Goal: Task Accomplishment & Management: Complete application form

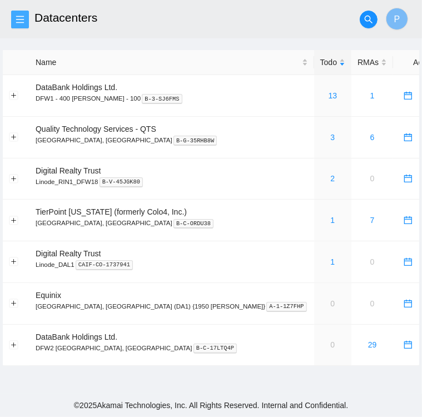
click at [27, 19] on span "menu" at bounding box center [20, 19] width 17 height 9
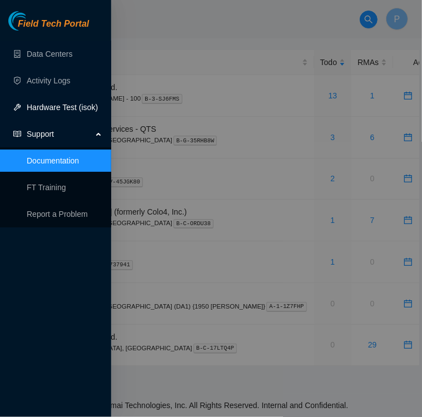
click at [51, 107] on link "Hardware Test (isok)" at bounding box center [62, 107] width 71 height 9
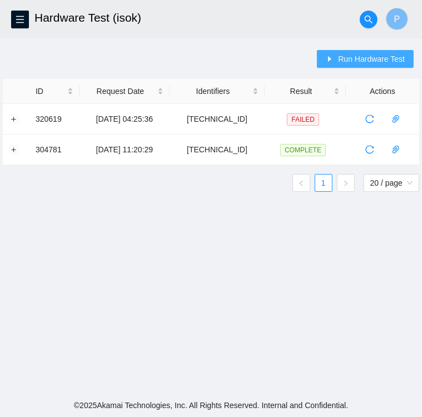
click at [369, 61] on span "Run Hardware Test" at bounding box center [371, 59] width 67 height 12
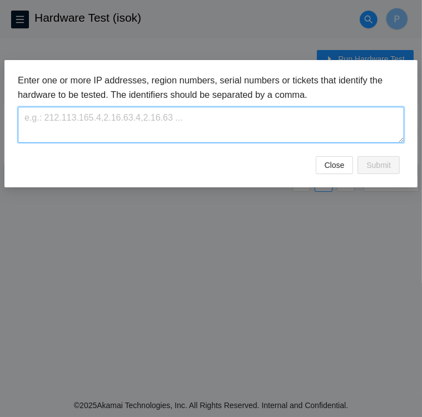
click at [118, 111] on textarea at bounding box center [211, 125] width 387 height 36
paste textarea "23.36.231.132"
paste textarea "23.36.231.133"
click at [142, 119] on textarea "23.36.231.132, 23.36.231.133," at bounding box center [211, 125] width 387 height 36
paste textarea "23.36.231.134"
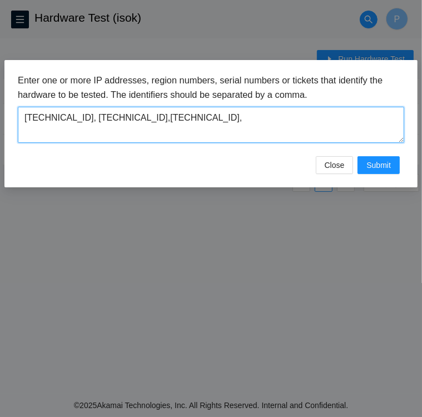
click at [207, 119] on textarea "23.36.231.132, 23.36.231.133,23.36.231.134," at bounding box center [211, 125] width 387 height 36
paste textarea "23.36.231.135"
click at [249, 121] on textarea "23.36.231.132, 23.36.231.133,23.36.231.134,23.36.231.135" at bounding box center [211, 125] width 387 height 36
click at [192, 120] on textarea "23.36.231.132, 23.36.231.133,23.36.231.134,23.36.231.135" at bounding box center [211, 125] width 387 height 36
paste textarea "23.36.231.136"
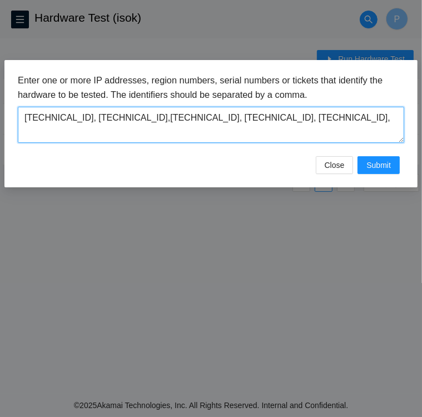
click at [325, 118] on textarea "23.36.231.132, 23.36.231.133,23.36.231.134, 23.36.231.135, 23.36.231.136," at bounding box center [211, 125] width 387 height 36
paste textarea "23.36.231.137"
click at [368, 121] on textarea "23.36.231.132, 23.36.231.133,23.36.231.134, 23.36.231.135, 23.36.231.136, 23.36…" at bounding box center [211, 125] width 387 height 36
paste textarea "23.36.231.138"
click at [85, 135] on textarea "23.36.231.132, 23.36.231.133,23.36.231.134, 23.36.231.135, 23.36.231.136, 23.36…" at bounding box center [211, 125] width 387 height 36
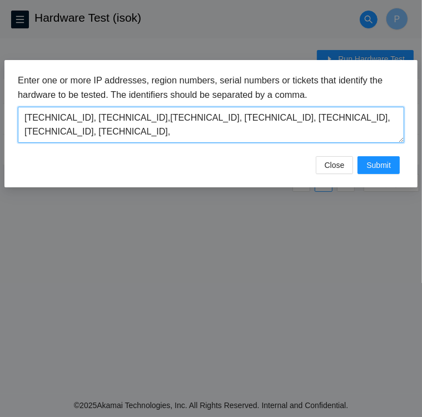
paste textarea "23.36.231.139"
click at [142, 131] on textarea "23.36.231.132, 23.36.231.133,23.36.231.134, 23.36.231.135, 23.36.231.136, 23.36…" at bounding box center [211, 125] width 387 height 36
paste textarea "23.36.231.140"
click at [196, 132] on textarea "23.36.231.132, 23.36.231.133,23.36.231.134, 23.36.231.135, 23.36.231.136, 23.36…" at bounding box center [211, 125] width 387 height 36
paste textarea "23.36.231.140"
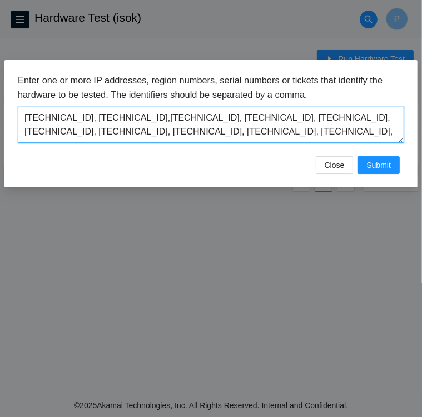
click at [271, 134] on textarea "23.36.231.132, 23.36.231.133,23.36.231.134, 23.36.231.135, 23.36.231.136, 23.36…" at bounding box center [211, 125] width 387 height 36
paste textarea "23.36.231.142"
click at [323, 133] on textarea "23.36.231.132, 23.36.231.133,23.36.231.134, 23.36.231.135, 23.36.231.136, 23.36…" at bounding box center [211, 125] width 387 height 36
paste textarea "23.36.231.143"
click at [382, 131] on textarea "23.36.231.132, 23.36.231.133,23.36.231.134, 23.36.231.135, 23.36.231.136, 23.36…" at bounding box center [211, 125] width 387 height 36
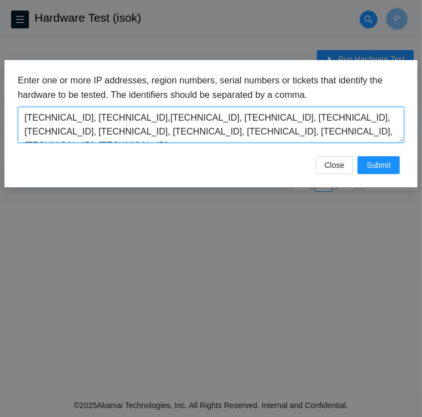
paste textarea "23.36.231.144"
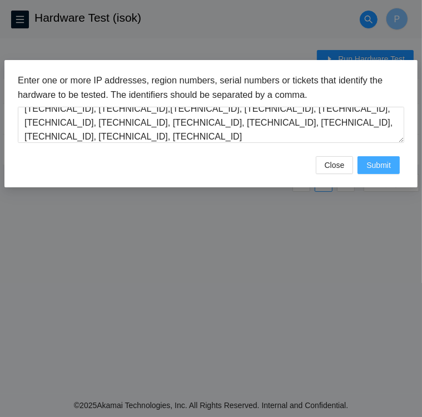
click at [386, 170] on span "Submit" at bounding box center [379, 165] width 24 height 12
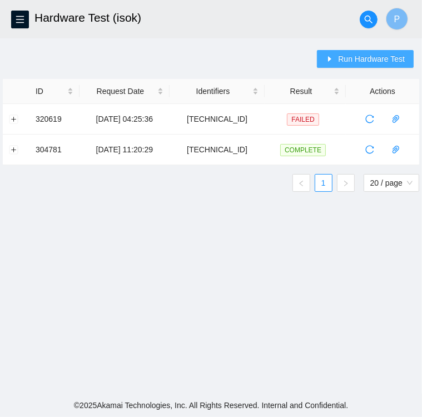
click at [369, 59] on span "Run Hardware Test" at bounding box center [371, 59] width 67 height 12
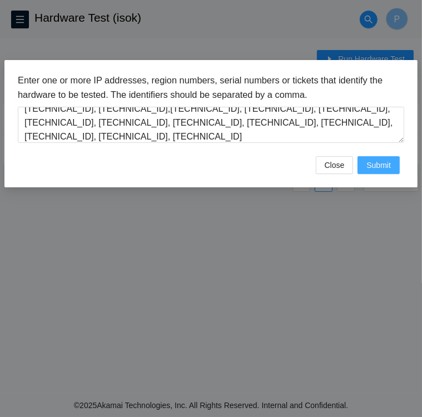
click at [386, 165] on span "Submit" at bounding box center [379, 165] width 24 height 12
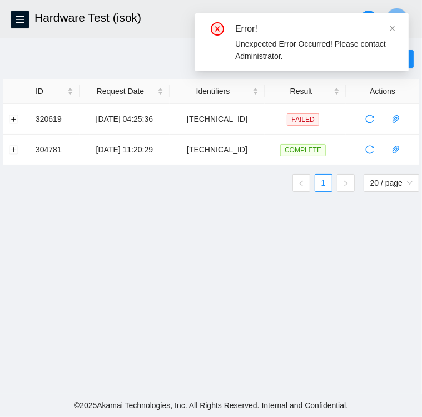
click at [181, 58] on div "Run Hardware Test ID Request Date Identifiers Result Actions 320619 08-08-2025 …" at bounding box center [211, 125] width 417 height 151
click at [393, 28] on icon "close" at bounding box center [393, 29] width 6 height 6
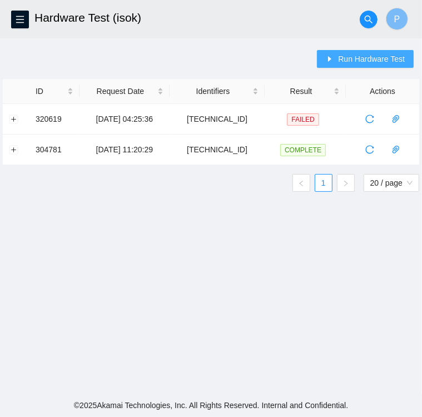
click at [350, 61] on span "Run Hardware Test" at bounding box center [371, 59] width 67 height 12
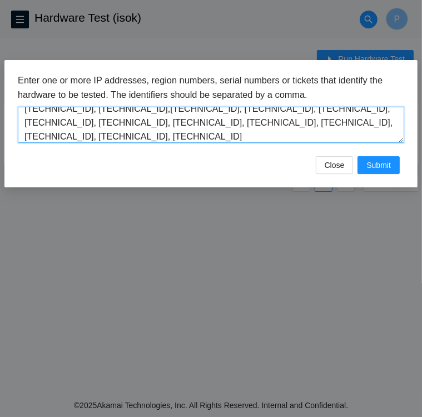
click at [82, 109] on textarea "23.36.231.132, 23.36.231.133,23.36.231.134, 23.36.231.135, 23.36.231.136, 23.36…" at bounding box center [211, 125] width 387 height 36
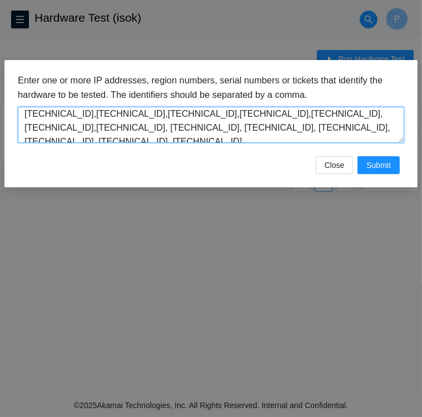
click at [55, 129] on textarea "23.36.231.132,23.36.231.133,23.36.231.134,23.36.231.135,23.36.231.136,23.36.231…" at bounding box center [211, 125] width 387 height 36
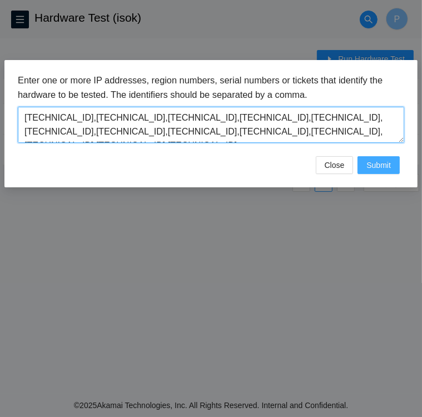
type textarea "23.36.231.132,23.36.231.133,23.36.231.134,23.36.231.135,23.36.231.136,23.36.231…"
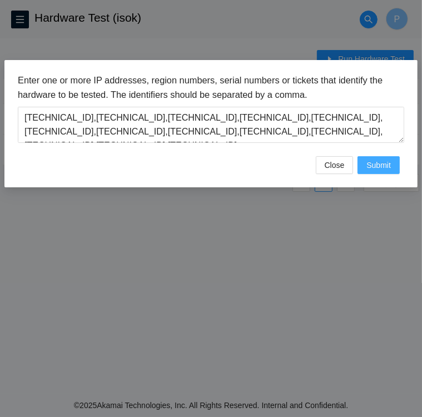
click at [389, 164] on span "Submit" at bounding box center [379, 165] width 24 height 12
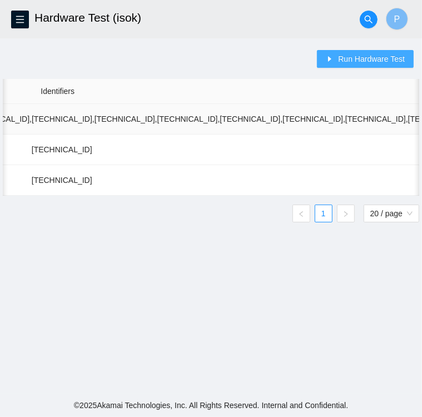
scroll to position [0, 487]
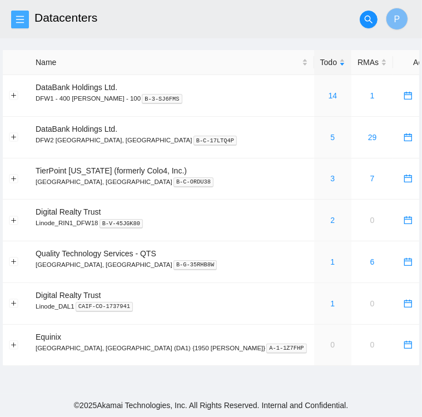
click at [22, 13] on button "button" at bounding box center [20, 20] width 18 height 18
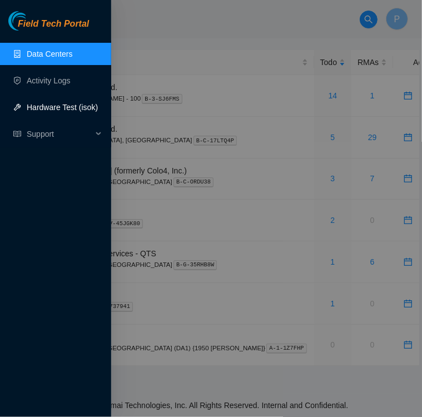
click at [47, 110] on link "Hardware Test (isok)" at bounding box center [62, 107] width 71 height 9
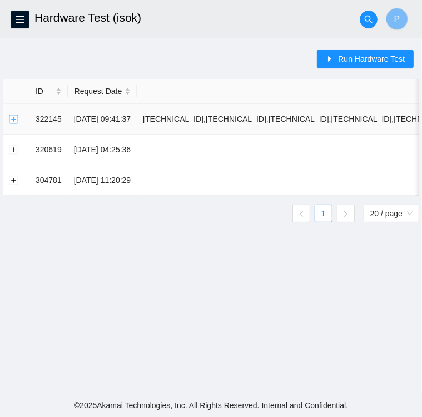
click at [15, 117] on button "Expand row" at bounding box center [13, 119] width 9 height 9
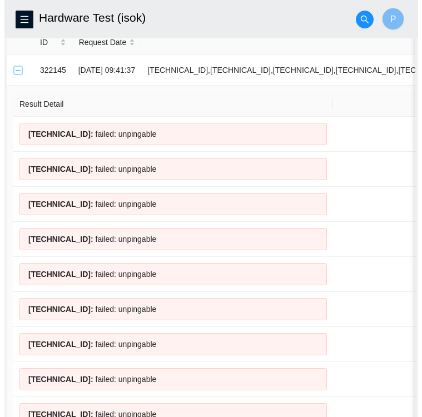
scroll to position [49, 0]
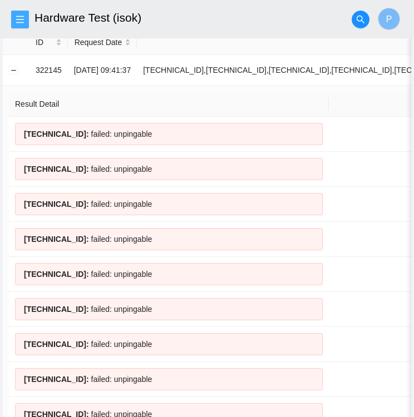
click at [23, 18] on icon "menu" at bounding box center [20, 19] width 9 height 9
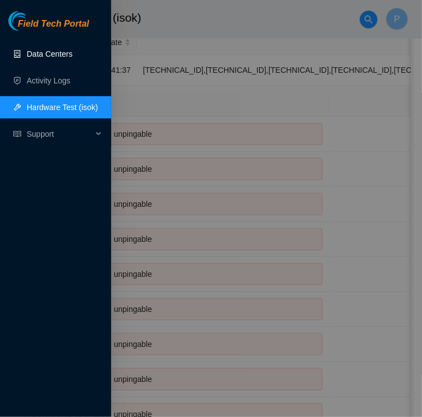
click at [33, 55] on link "Data Centers" at bounding box center [50, 53] width 46 height 9
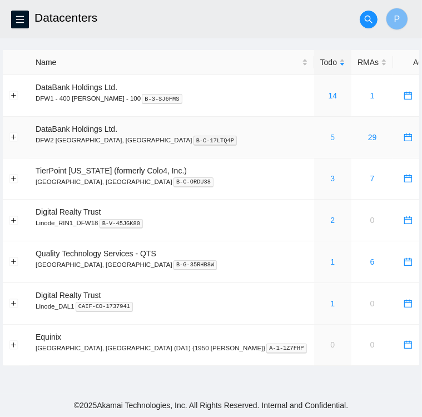
click at [331, 140] on link "5" at bounding box center [333, 137] width 4 height 9
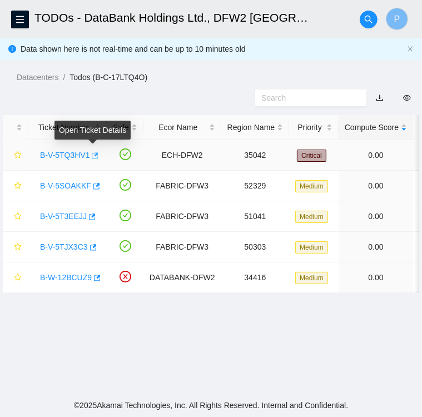
click at [92, 156] on icon "button" at bounding box center [94, 156] width 8 height 8
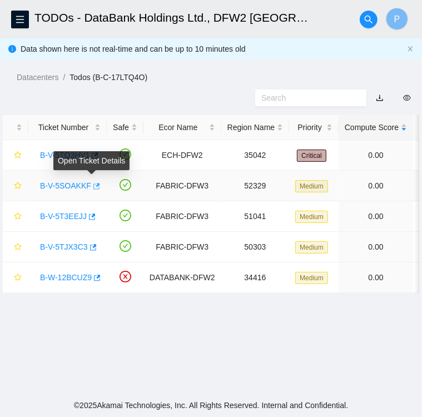
click at [93, 184] on icon "button" at bounding box center [96, 186] width 7 height 6
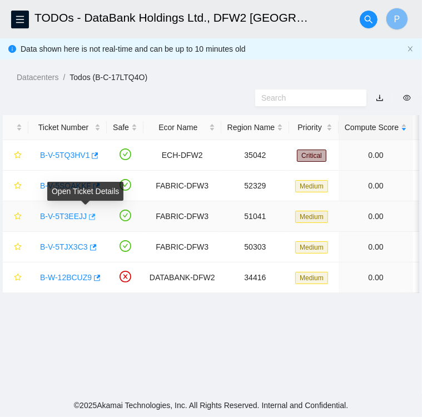
click at [87, 216] on icon "button" at bounding box center [91, 217] width 8 height 8
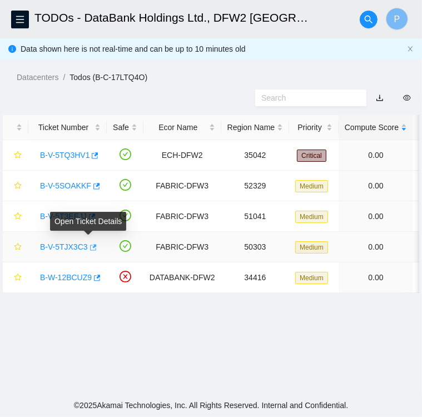
click at [88, 247] on icon "button" at bounding box center [92, 248] width 8 height 8
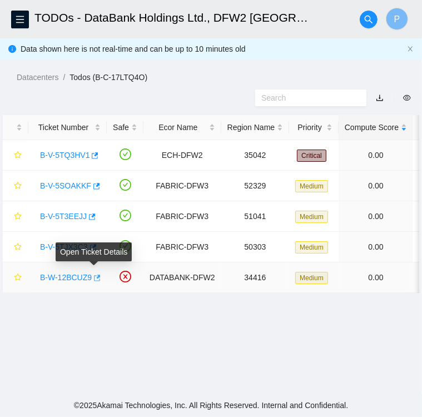
click at [94, 277] on icon "button" at bounding box center [97, 278] width 7 height 6
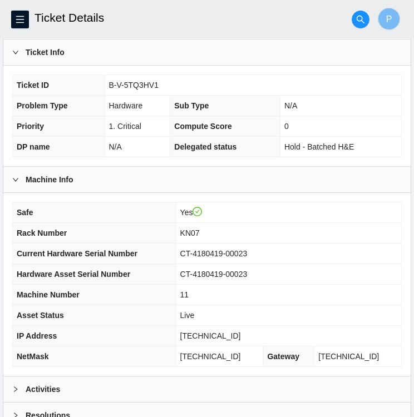
scroll to position [289, 0]
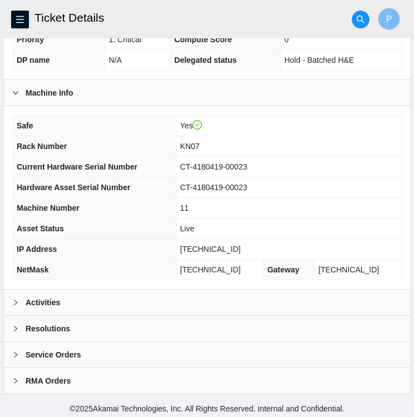
click at [16, 301] on icon "right" at bounding box center [15, 302] width 7 height 7
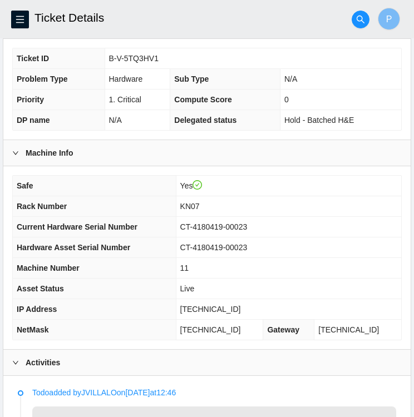
scroll to position [229, 0]
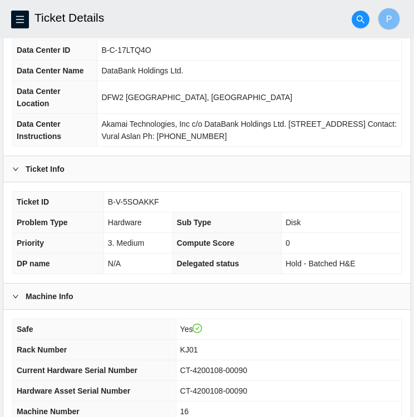
scroll to position [289, 0]
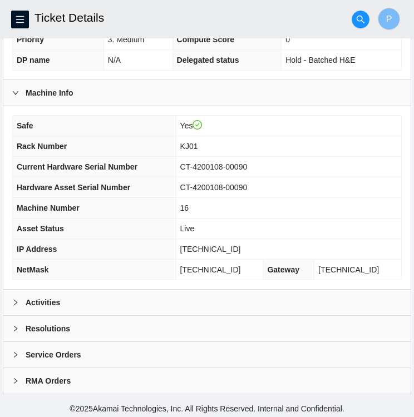
click at [20, 302] on div at bounding box center [18, 302] width 13 height 12
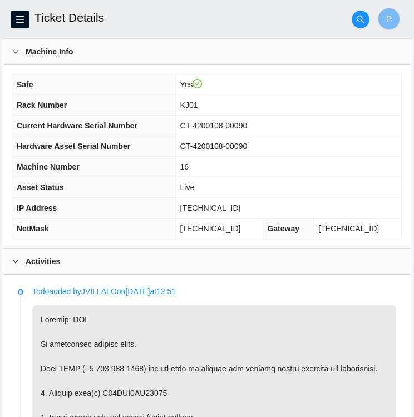
scroll to position [329, 0]
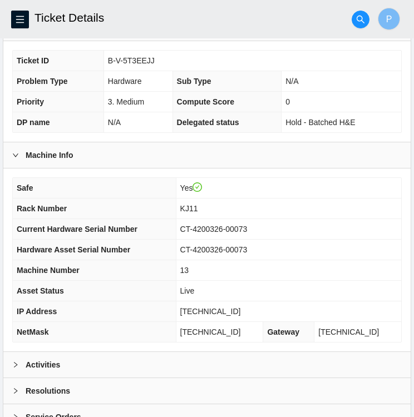
scroll to position [229, 0]
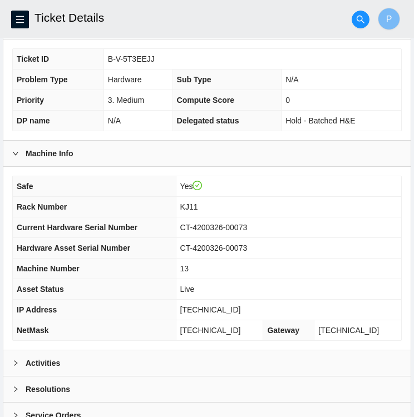
click at [19, 361] on div at bounding box center [18, 363] width 13 height 12
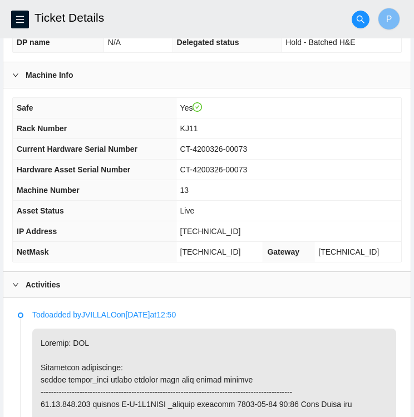
scroll to position [307, 0]
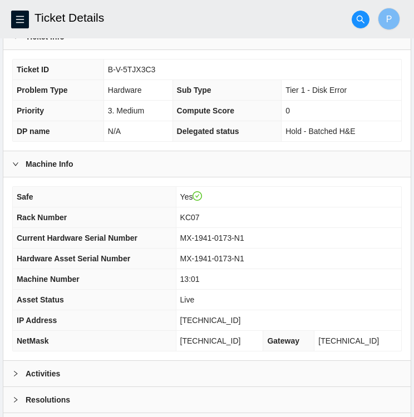
scroll to position [222, 0]
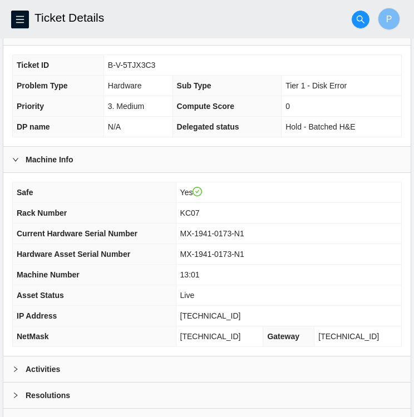
click at [18, 369] on icon "right" at bounding box center [15, 369] width 7 height 7
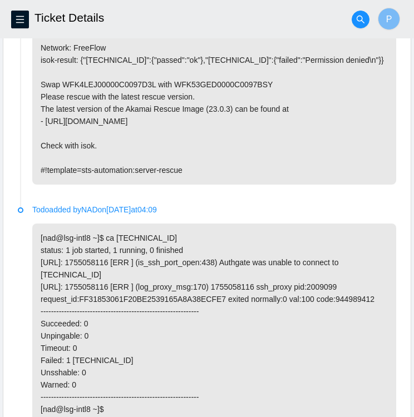
scroll to position [603, 0]
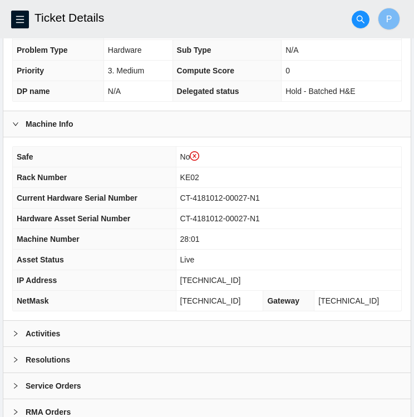
scroll to position [278, 0]
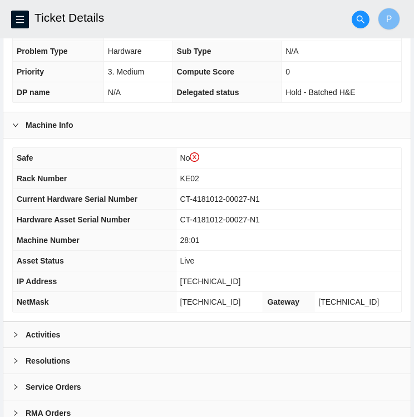
click at [13, 329] on div at bounding box center [18, 335] width 13 height 12
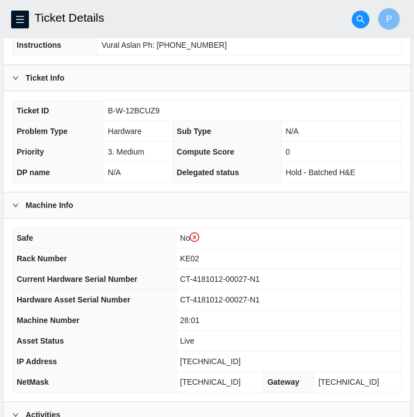
scroll to position [197, 0]
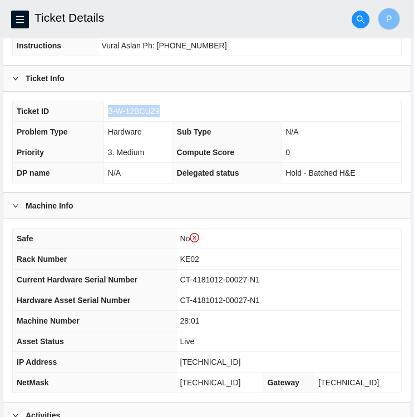
drag, startPoint x: 156, startPoint y: 110, endPoint x: 107, endPoint y: 106, distance: 49.1
click at [108, 107] on span "B-W-12BCUZ9" at bounding box center [134, 111] width 52 height 9
copy span "B-W-12BCUZ9"
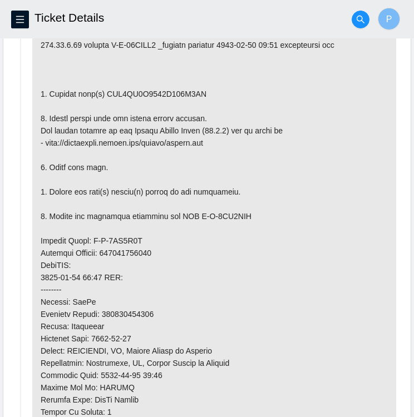
scroll to position [699, 0]
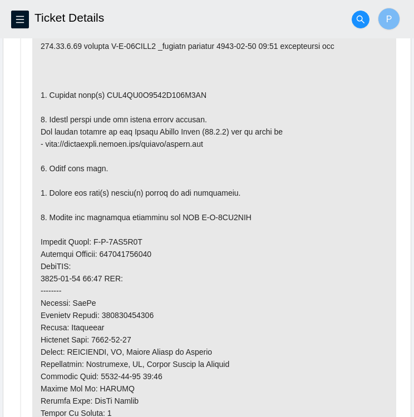
click at [136, 91] on p at bounding box center [214, 254] width 364 height 592
click at [155, 90] on p at bounding box center [214, 254] width 364 height 592
drag, startPoint x: 102, startPoint y: 92, endPoint x: 194, endPoint y: 92, distance: 91.8
click at [194, 92] on p at bounding box center [214, 254] width 364 height 592
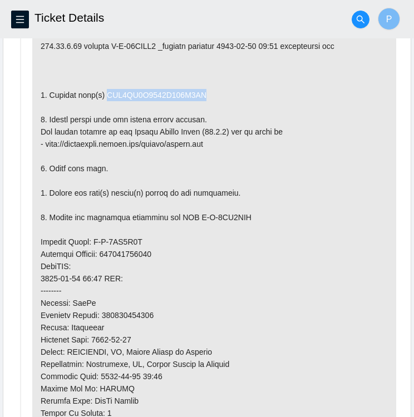
copy p "WFK0WD1A0000E841S0EC"
click at [148, 88] on p at bounding box center [214, 254] width 364 height 592
drag, startPoint x: 101, startPoint y: 90, endPoint x: 194, endPoint y: 92, distance: 92.4
click at [194, 92] on p at bounding box center [214, 254] width 364 height 592
copy p "WFK0WD1A0000E841S0EC"
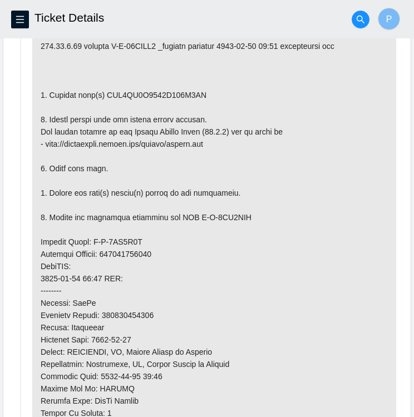
click at [136, 237] on p at bounding box center [214, 254] width 364 height 592
drag, startPoint x: 136, startPoint y: 237, endPoint x: 91, endPoint y: 236, distance: 45.1
click at [91, 236] on p at bounding box center [214, 254] width 364 height 592
copy p "B-V-5SS6A9U"
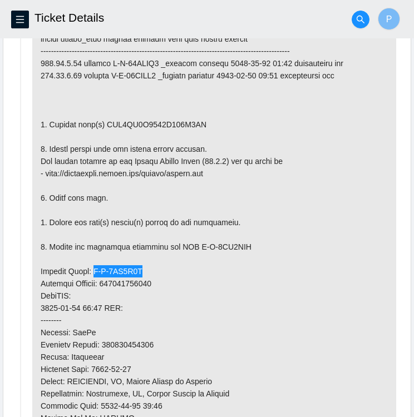
scroll to position [670, 0]
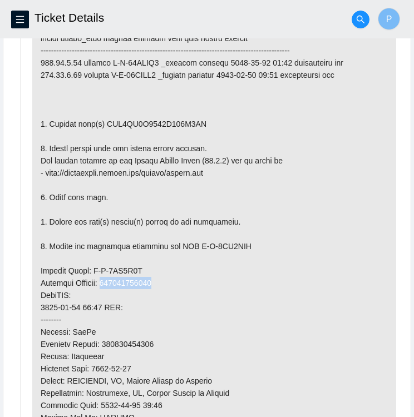
drag, startPoint x: 158, startPoint y: 281, endPoint x: 106, endPoint y: 281, distance: 51.7
click at [106, 281] on p at bounding box center [214, 283] width 364 height 592
copy p "463470041194"
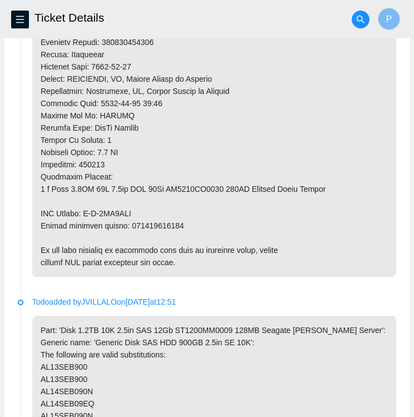
scroll to position [971, 0]
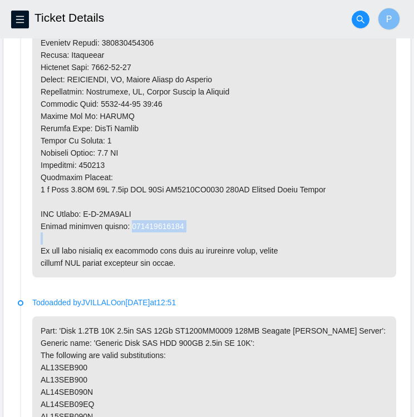
drag, startPoint x: 177, startPoint y: 222, endPoint x: 127, endPoint y: 226, distance: 50.8
copy p "463470041209"
drag, startPoint x: 176, startPoint y: 222, endPoint x: 128, endPoint y: 214, distance: 47.9
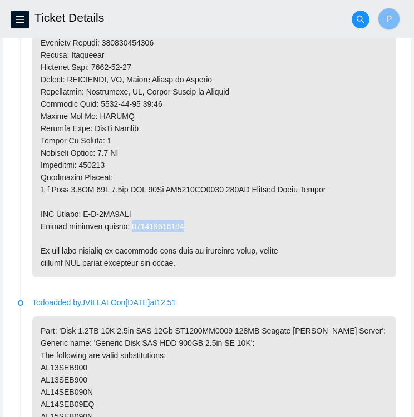
drag, startPoint x: 128, startPoint y: 214, endPoint x: 182, endPoint y: 212, distance: 54.0
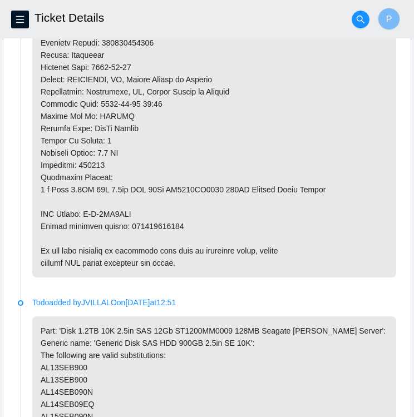
drag, startPoint x: 133, startPoint y: 213, endPoint x: 85, endPoint y: 210, distance: 47.9
drag, startPoint x: 85, startPoint y: 210, endPoint x: 145, endPoint y: 214, distance: 59.6
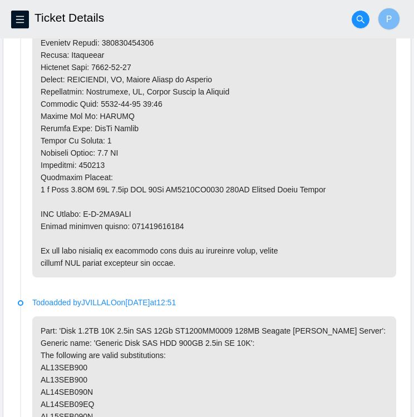
drag, startPoint x: 85, startPoint y: 211, endPoint x: 131, endPoint y: 211, distance: 46.7
copy p "B-V-5SS6AAD"
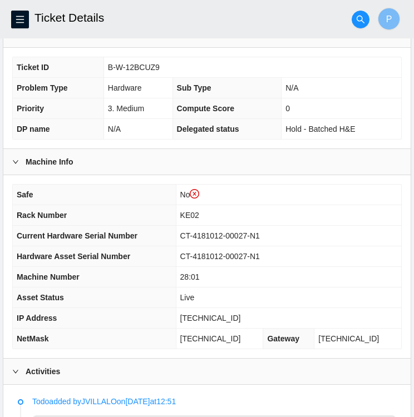
scroll to position [240, 0]
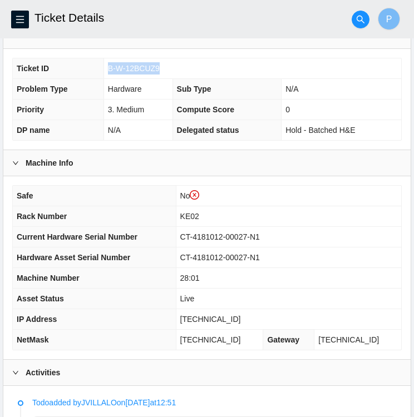
drag, startPoint x: 156, startPoint y: 67, endPoint x: 107, endPoint y: 66, distance: 48.4
click at [108, 66] on span "B-W-12BCUZ9" at bounding box center [134, 68] width 52 height 9
copy span "B-W-12BCUZ9"
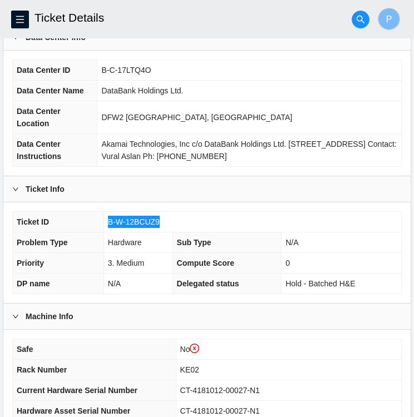
scroll to position [95, 0]
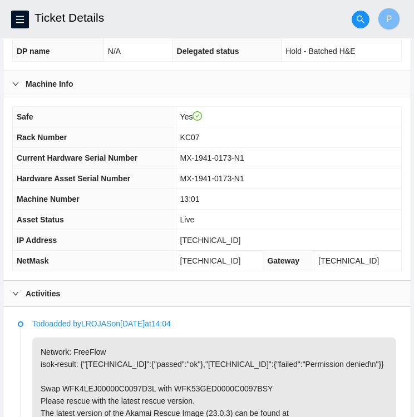
scroll to position [298, 0]
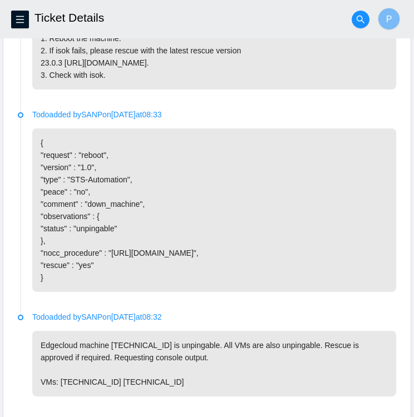
scroll to position [685, 0]
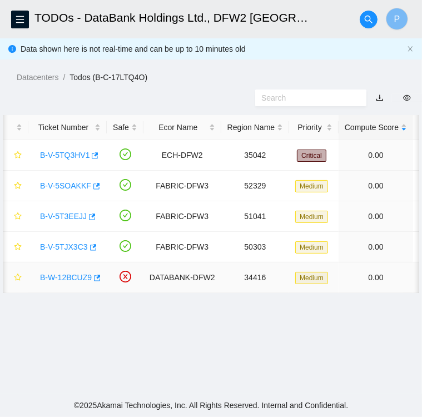
click at [53, 277] on link "B-W-12BCUZ9" at bounding box center [66, 277] width 52 height 9
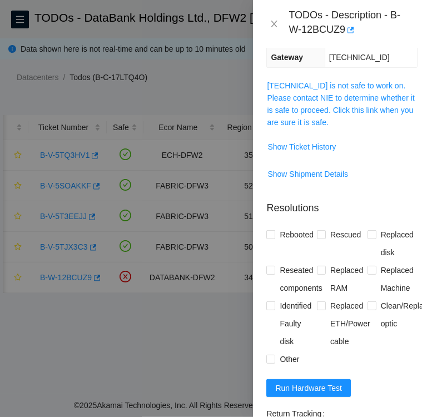
scroll to position [219, 0]
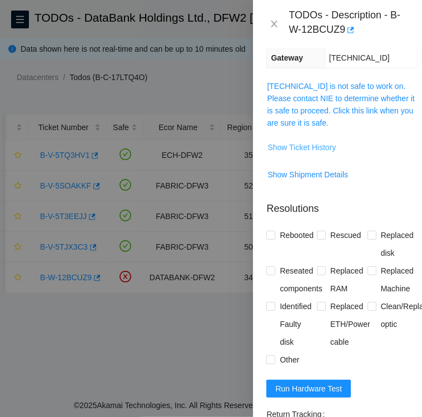
click at [323, 141] on span "Show Ticket History" at bounding box center [302, 147] width 68 height 12
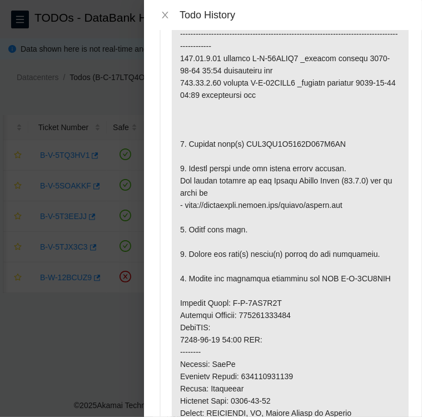
scroll to position [0, 0]
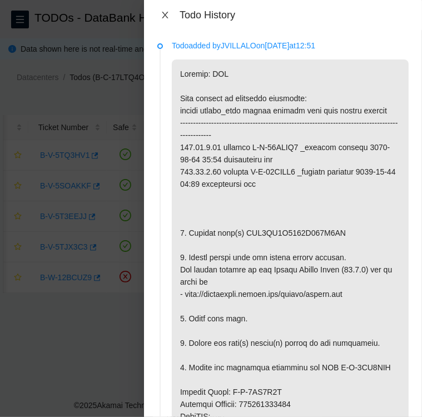
click at [166, 18] on icon "close" at bounding box center [165, 15] width 9 height 9
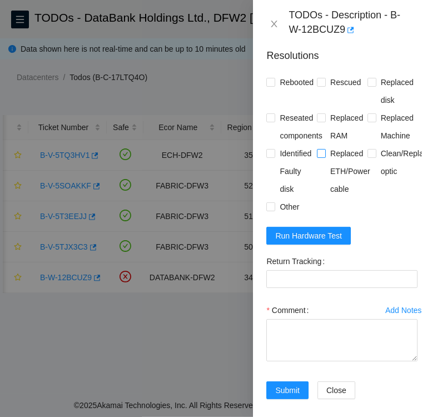
scroll to position [372, 0]
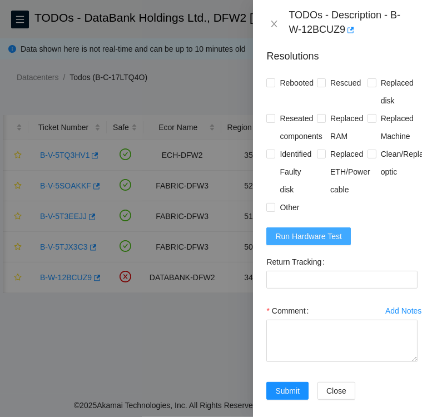
click at [288, 230] on span "Run Hardware Test" at bounding box center [308, 236] width 67 height 12
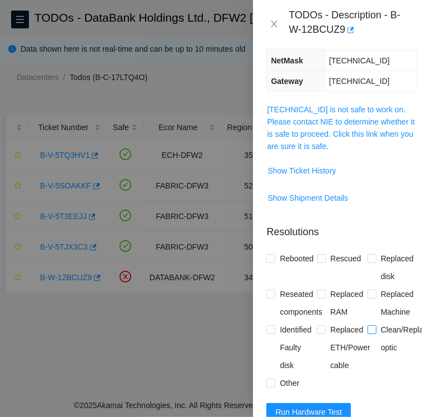
scroll to position [196, 0]
click at [311, 165] on span "Show Ticket History" at bounding box center [302, 171] width 68 height 12
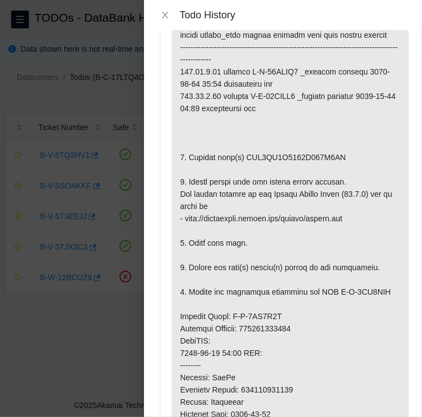
scroll to position [58, 0]
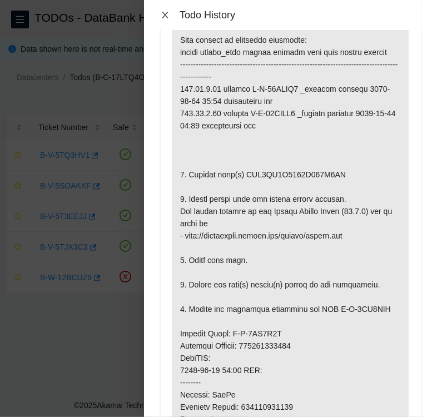
click at [167, 13] on icon "close" at bounding box center [165, 15] width 9 height 9
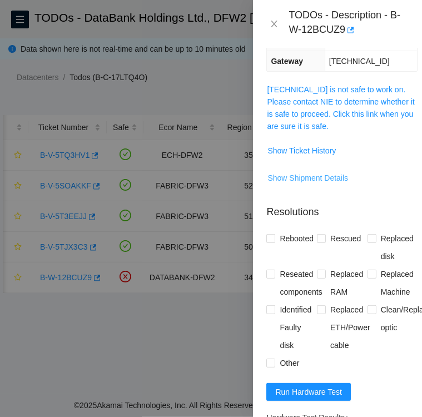
scroll to position [212, 0]
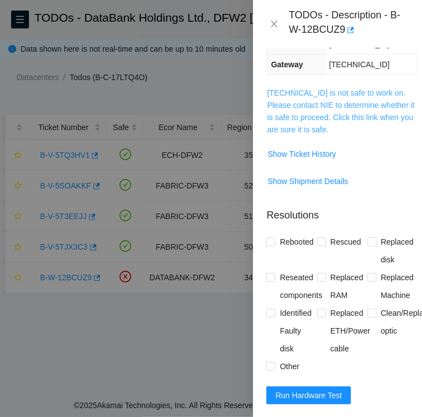
click at [354, 94] on link "[TECHNICAL_ID] is not safe to work on. Please contact NIE to determine whether …" at bounding box center [340, 111] width 147 height 46
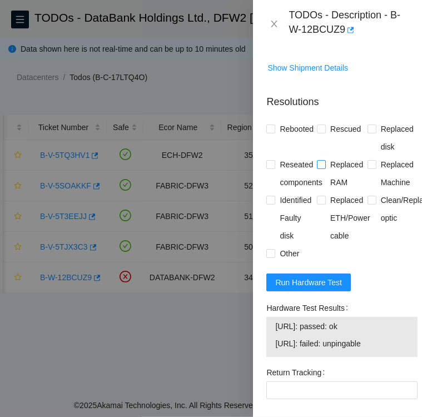
scroll to position [1039, 0]
click at [274, 125] on input "Rebooted" at bounding box center [270, 129] width 8 height 8
checkbox input "true"
click at [323, 125] on span at bounding box center [321, 129] width 9 height 9
click at [323, 125] on input "Rescued" at bounding box center [321, 129] width 8 height 8
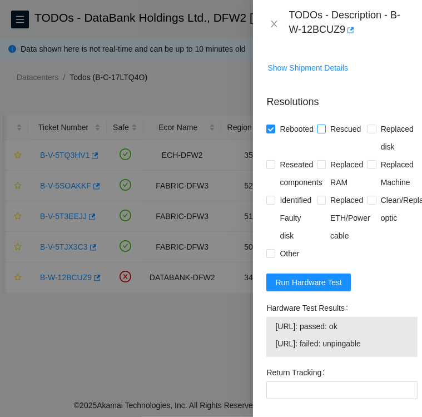
checkbox input "true"
click at [377, 125] on span "Replaced disk" at bounding box center [398, 138] width 42 height 36
click at [372, 125] on input "Replaced disk" at bounding box center [372, 129] width 8 height 8
checkbox input "true"
click at [272, 196] on input "Identified Faulty disk" at bounding box center [270, 200] width 8 height 8
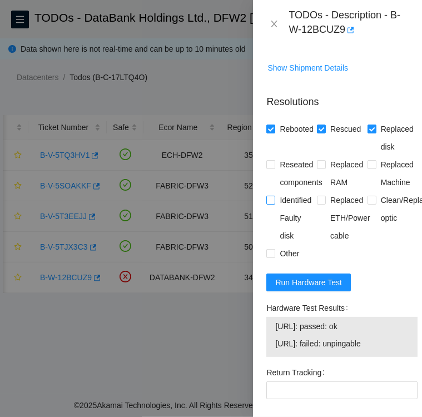
checkbox input "true"
click at [270, 249] on input "Other" at bounding box center [270, 253] width 8 height 8
checkbox input "true"
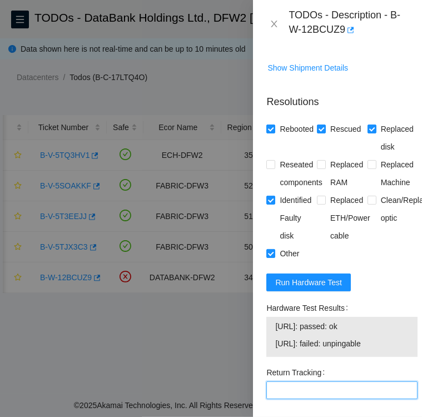
click at [304, 388] on Tracking "Return Tracking" at bounding box center [341, 391] width 151 height 18
paste Tracking "463470041209"
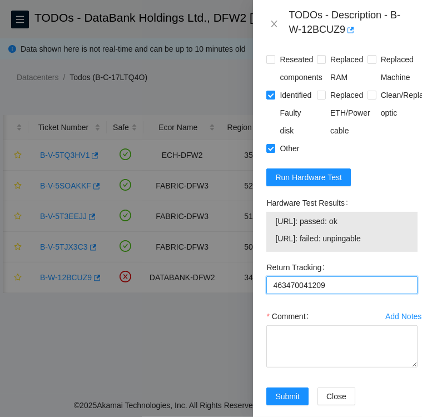
scroll to position [1145, 0]
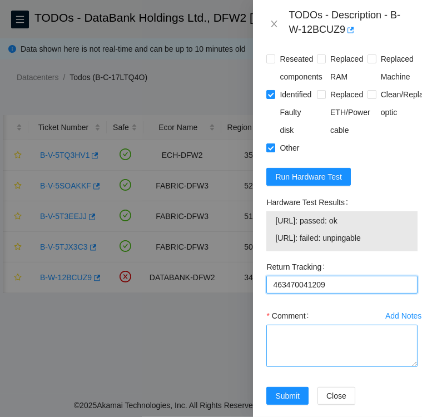
type Tracking "463470041209"
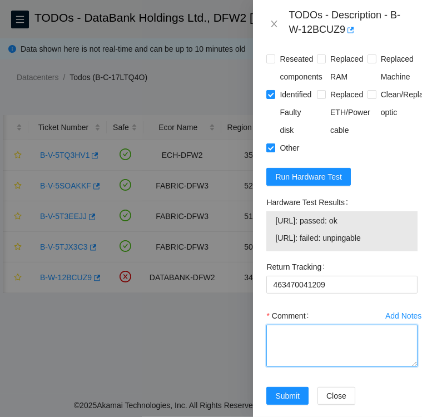
click at [284, 338] on textarea "Comment" at bounding box center [341, 346] width 151 height 42
click at [349, 331] on textarea "Replacement disk SN" at bounding box center [341, 346] width 151 height 42
paste textarea "WFKA8P4K"
click at [391, 332] on textarea "Replacement disk SN WFKA8P4K" at bounding box center [341, 346] width 151 height 42
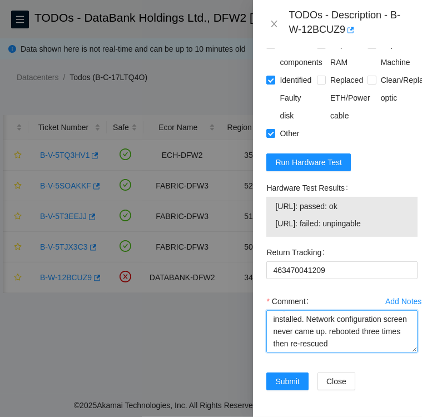
scroll to position [0, 0]
type textarea "Replacement disk SN WFKA8P4K was installed. Network configuration screen never …"
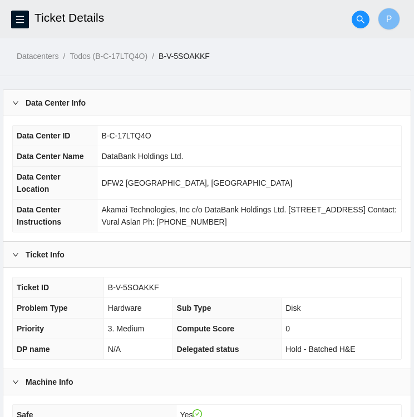
scroll to position [329, 0]
